Goal: Navigation & Orientation: Find specific page/section

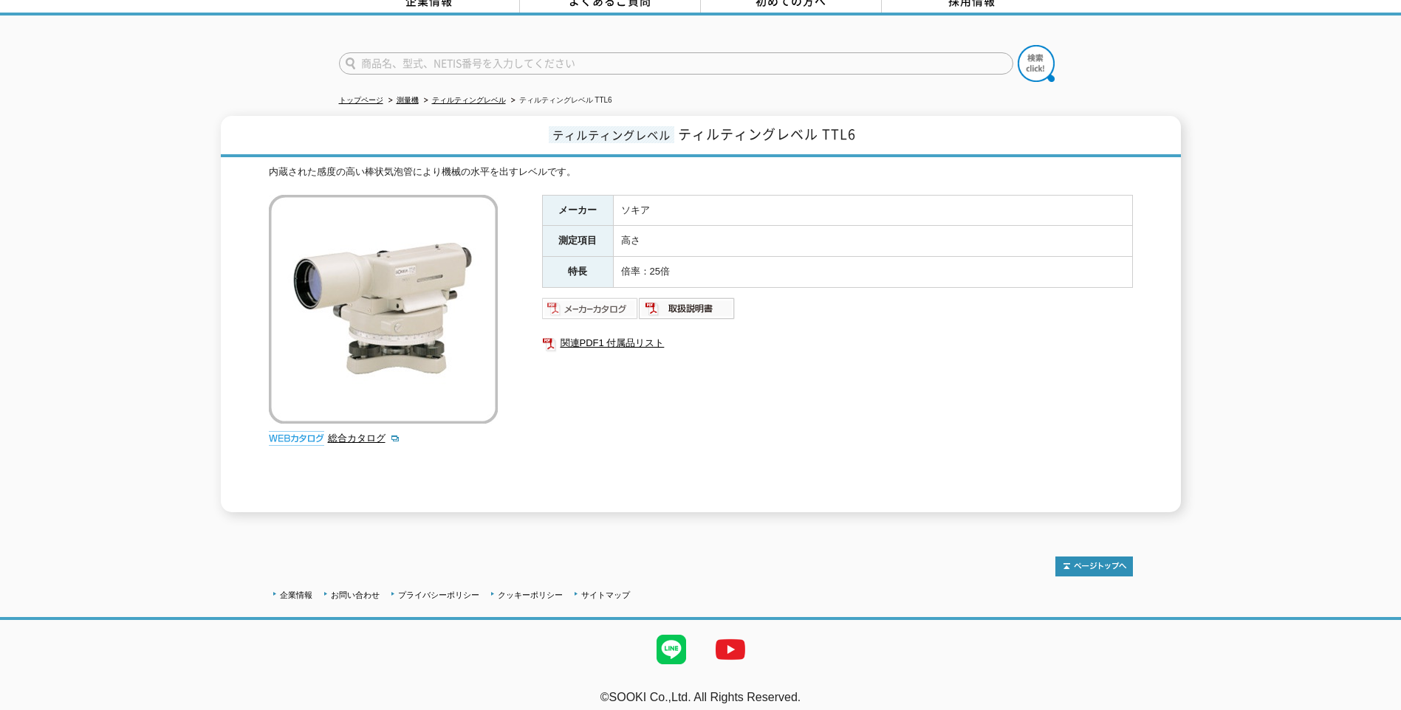
scroll to position [83, 0]
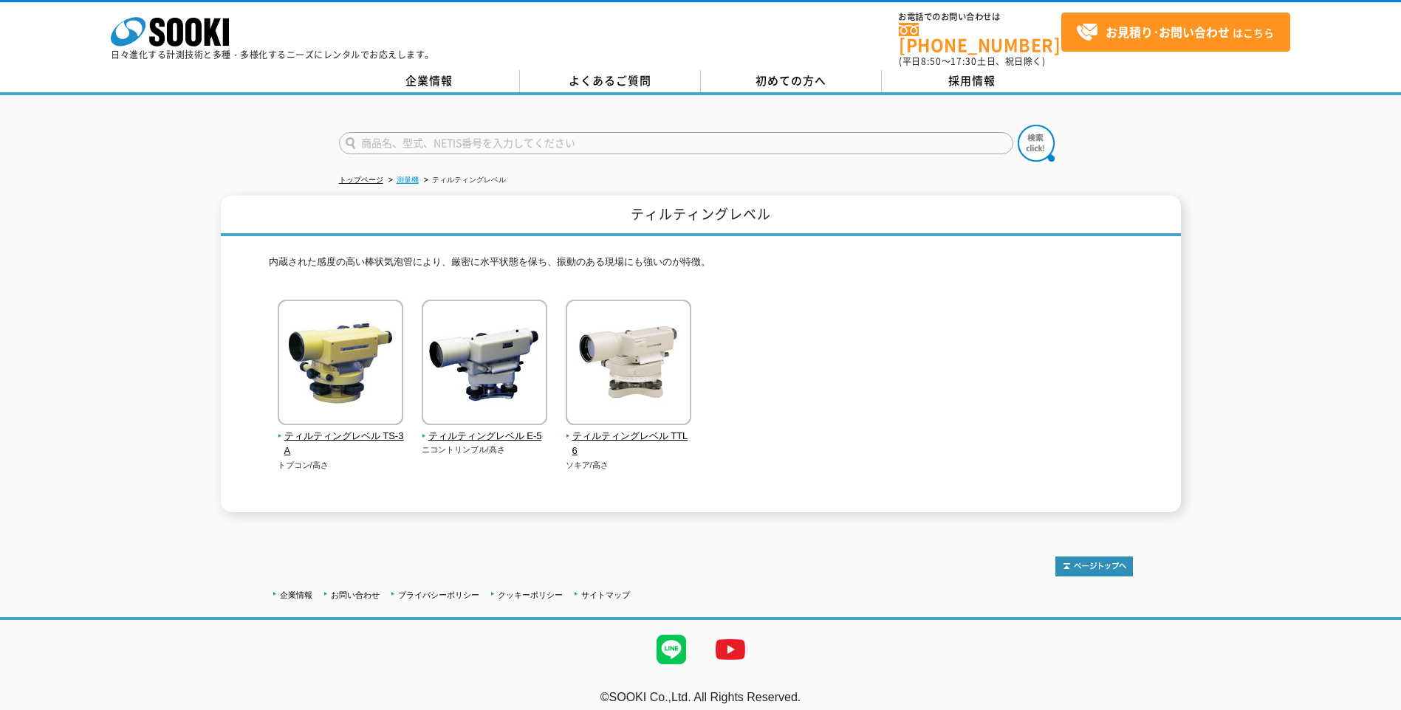
click at [409, 176] on link "測量機" at bounding box center [407, 180] width 22 height 8
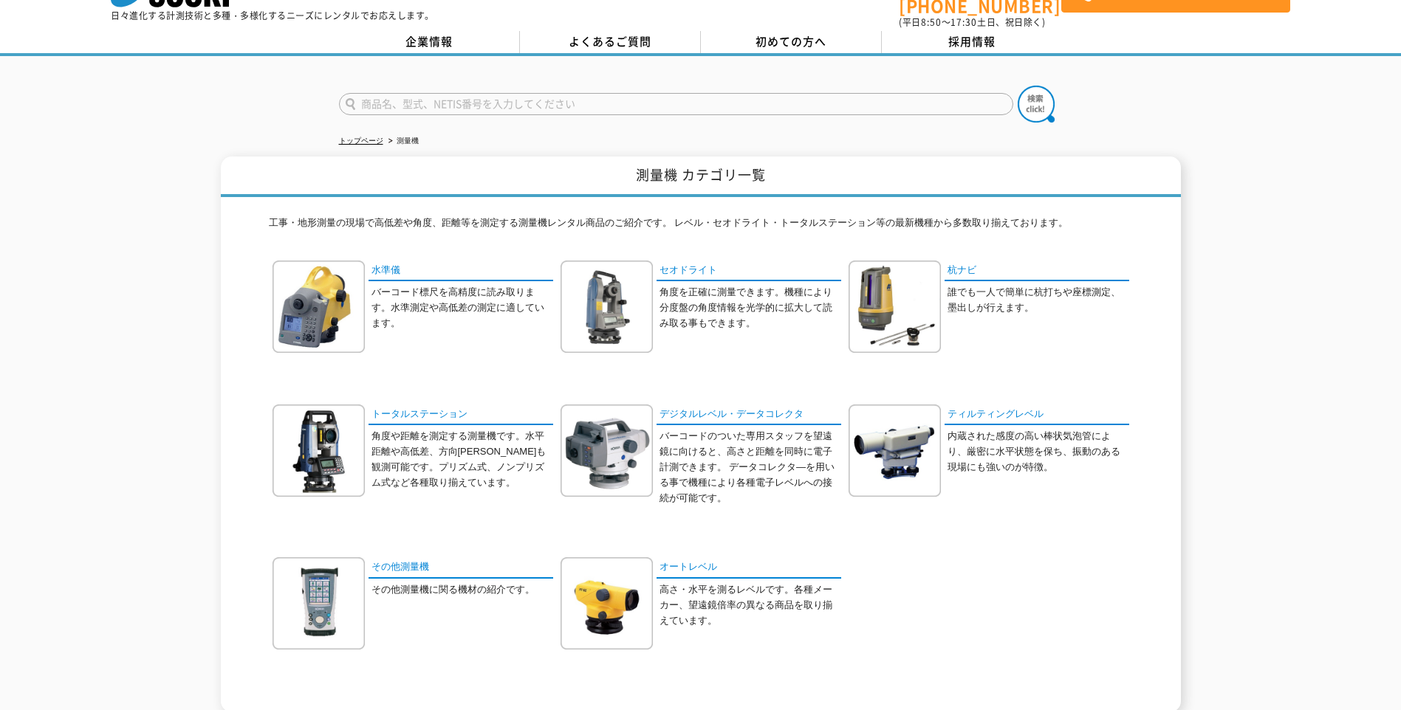
scroll to position [74, 0]
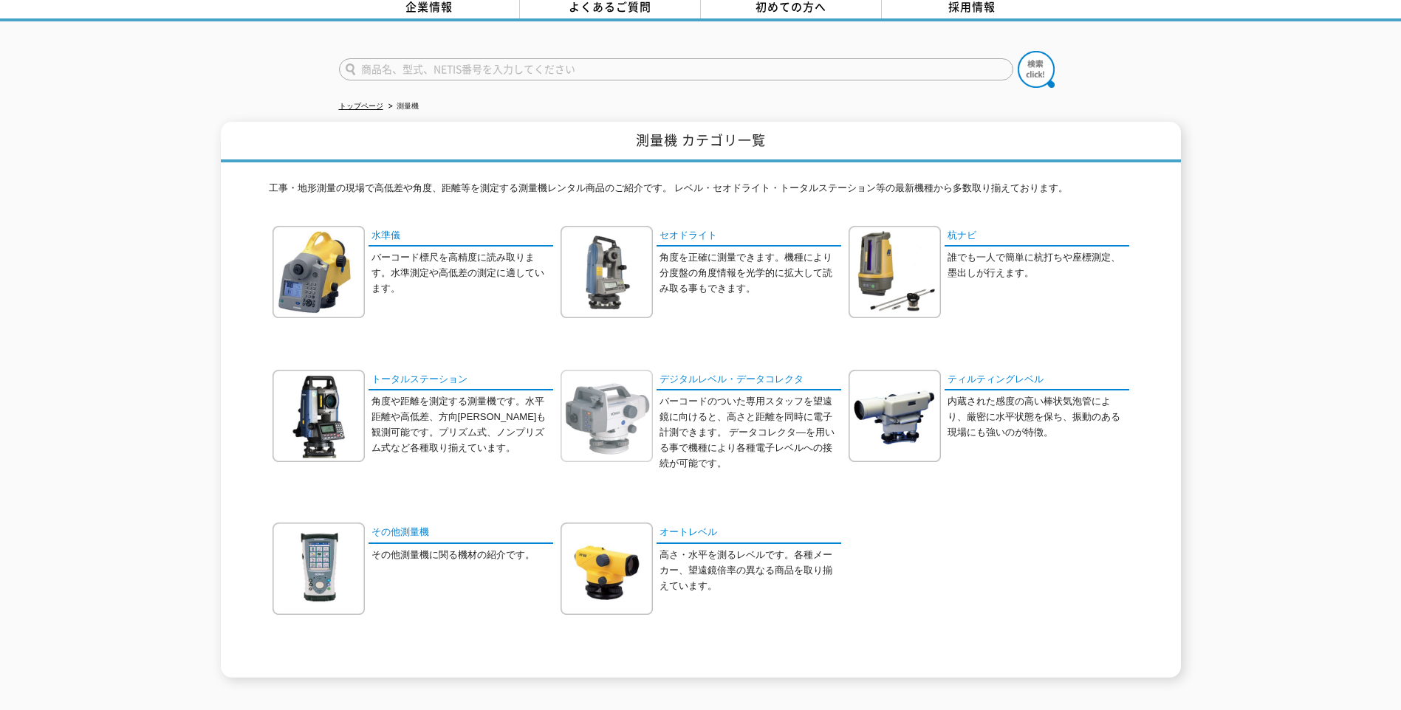
click at [658, 374] on div at bounding box center [609, 416] width 99 height 92
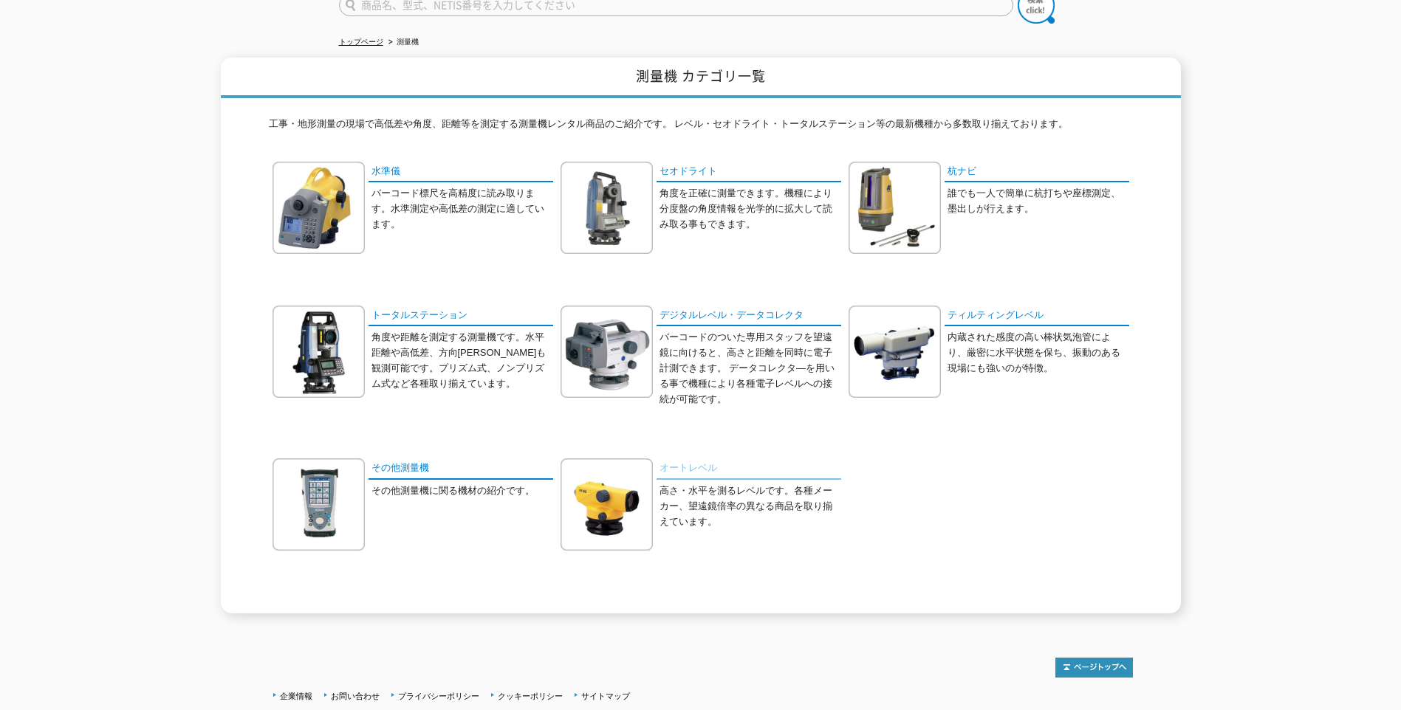
scroll to position [184, 0]
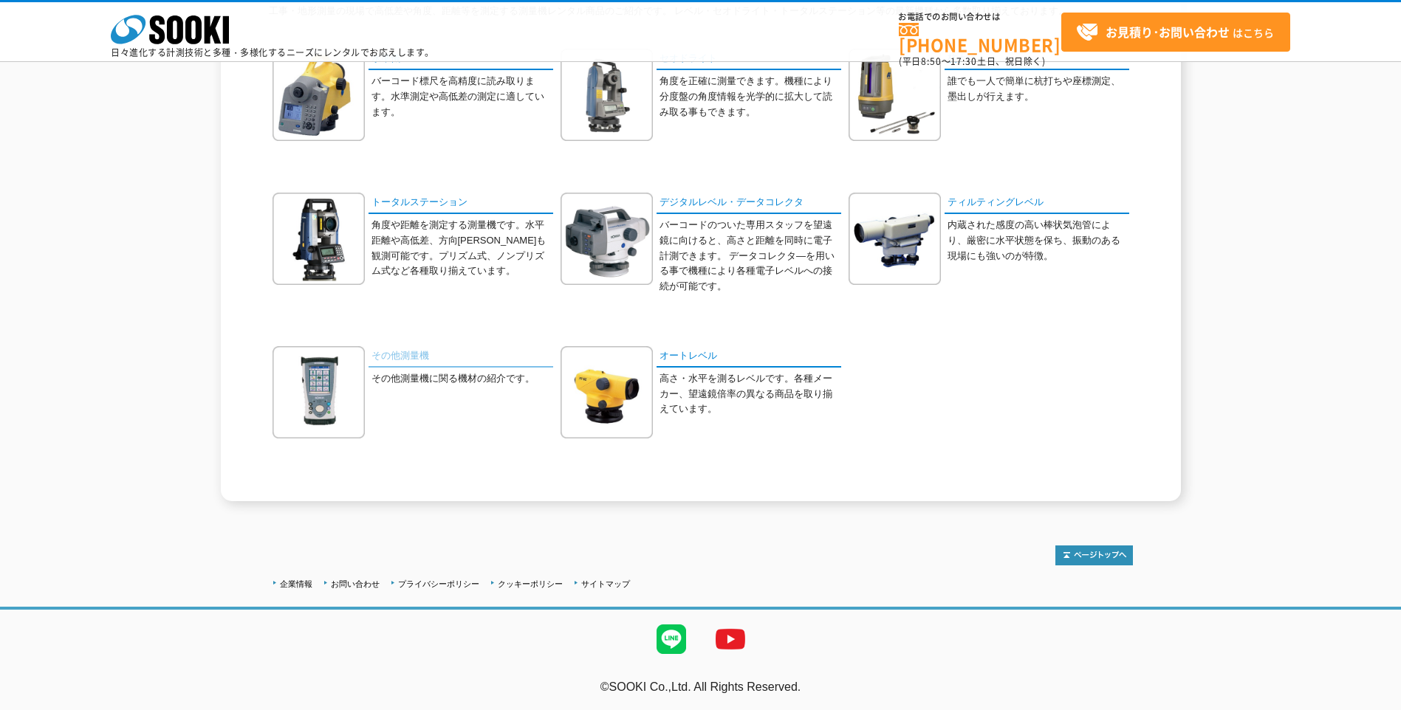
click at [415, 350] on link "その他測量機" at bounding box center [460, 356] width 185 height 21
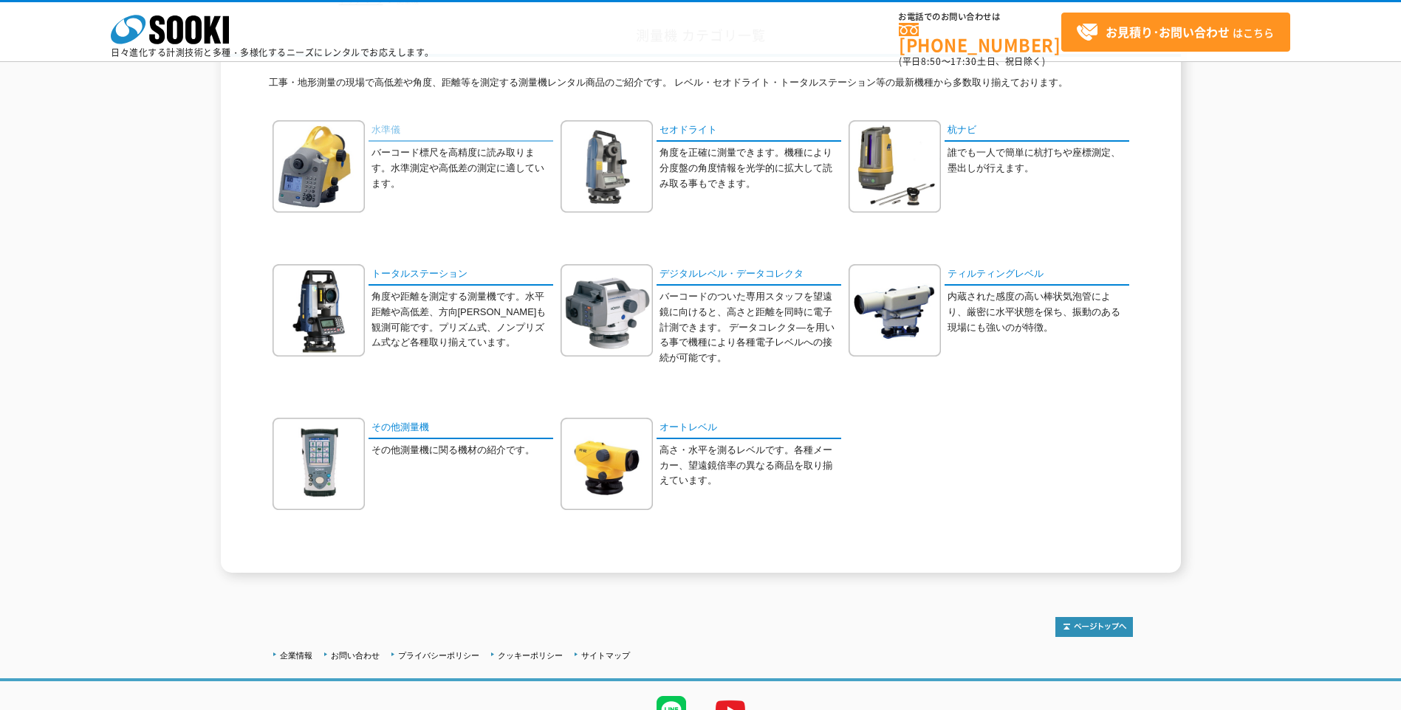
scroll to position [110, 0]
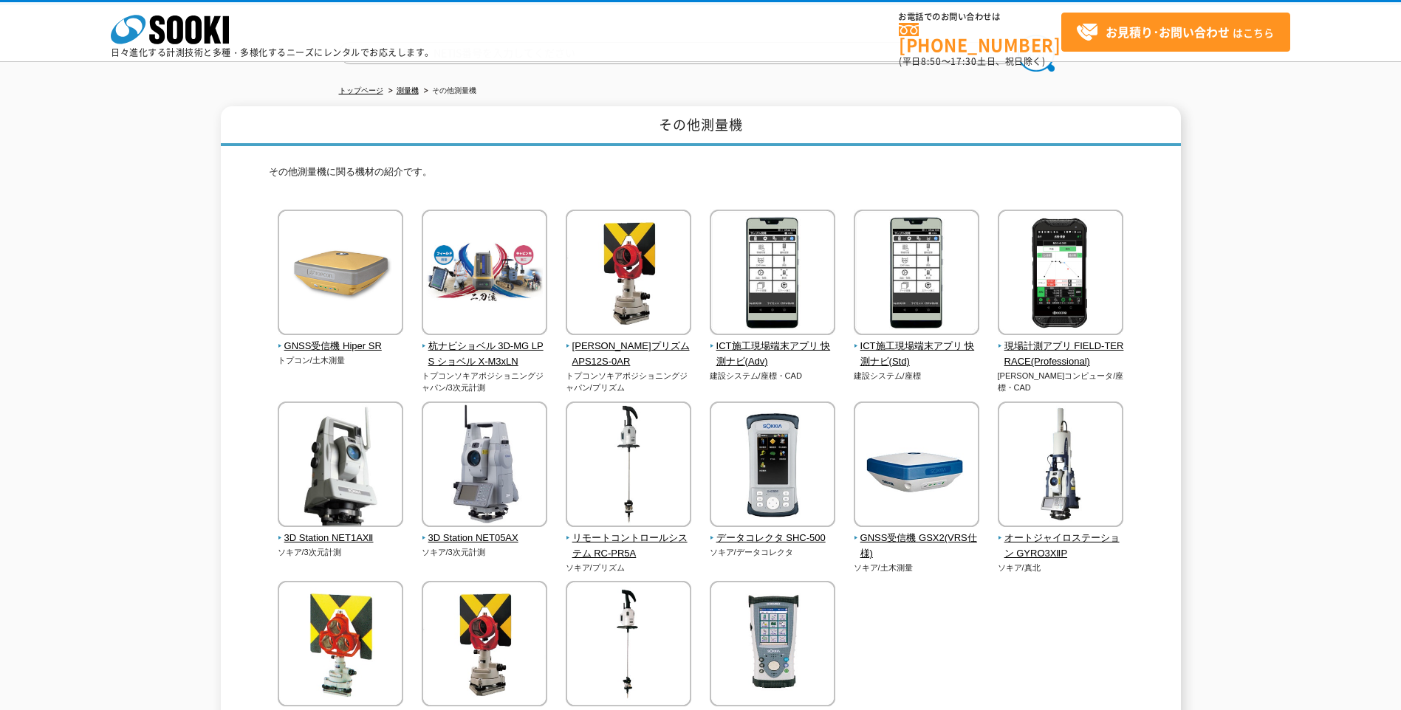
scroll to position [20, 0]
